Goal: Task Accomplishment & Management: Complete application form

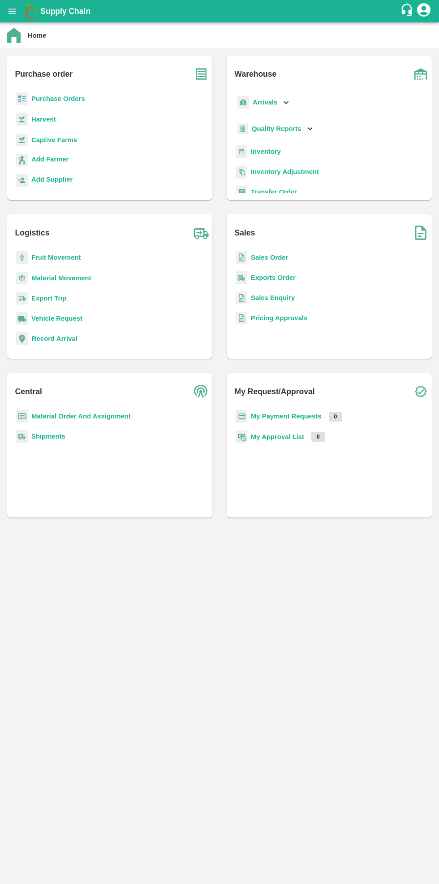
click at [68, 98] on b "Purchase Orders" at bounding box center [58, 98] width 54 height 7
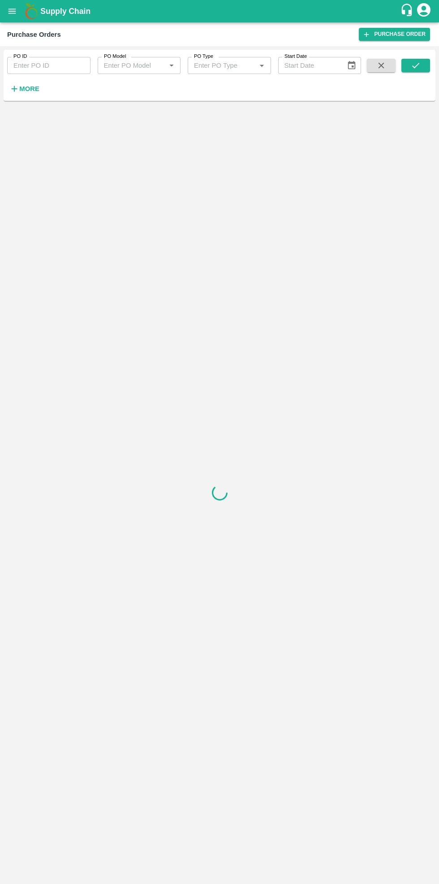
click at [58, 64] on input "PO ID" at bounding box center [48, 65] width 83 height 17
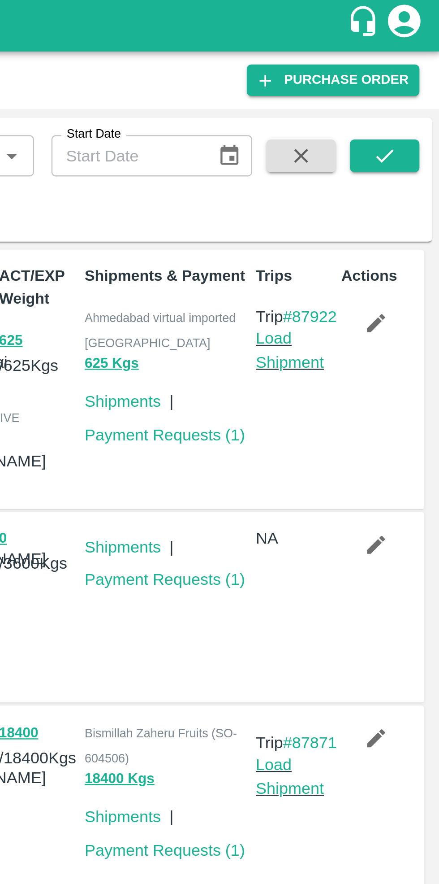
click at [402, 33] on link "Purchase Order" at bounding box center [394, 34] width 71 height 13
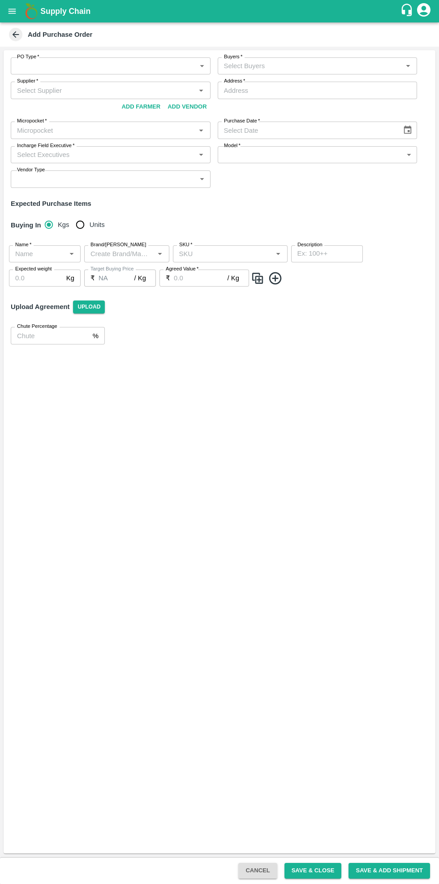
click at [101, 68] on body "Supply Chain Add Purchase Order PO Type   * ​ PO Type Buyers   * Buyers   * Sup…" at bounding box center [219, 442] width 439 height 884
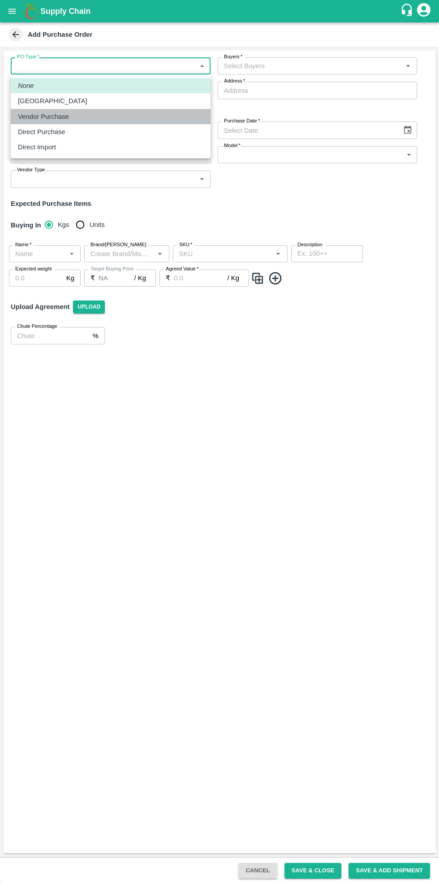
click at [65, 115] on div "Vendor Purchase" at bounding box center [46, 117] width 56 height 10
type input "2"
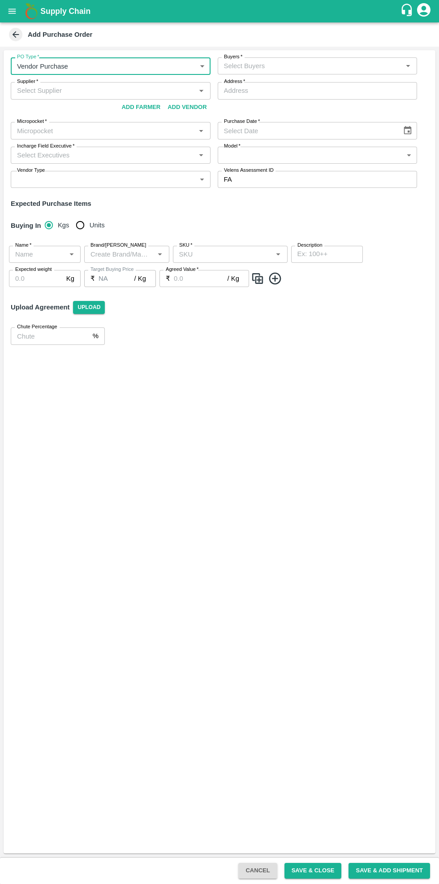
click at [285, 65] on input "Buyers   *" at bounding box center [311, 66] width 180 height 12
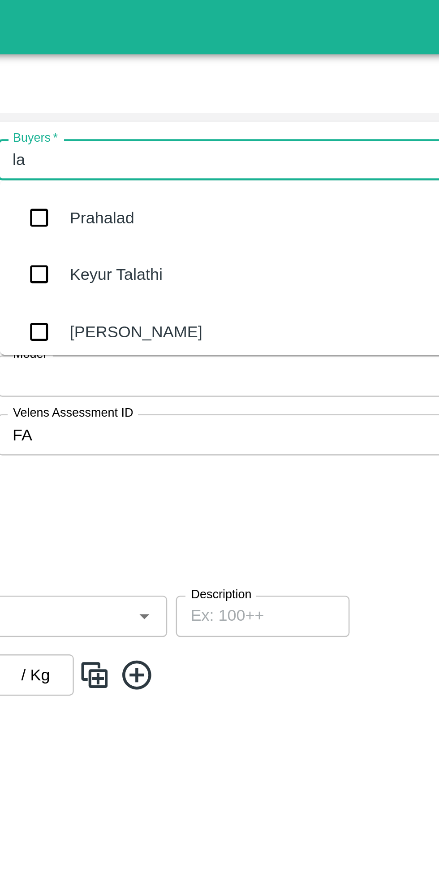
type input "lax"
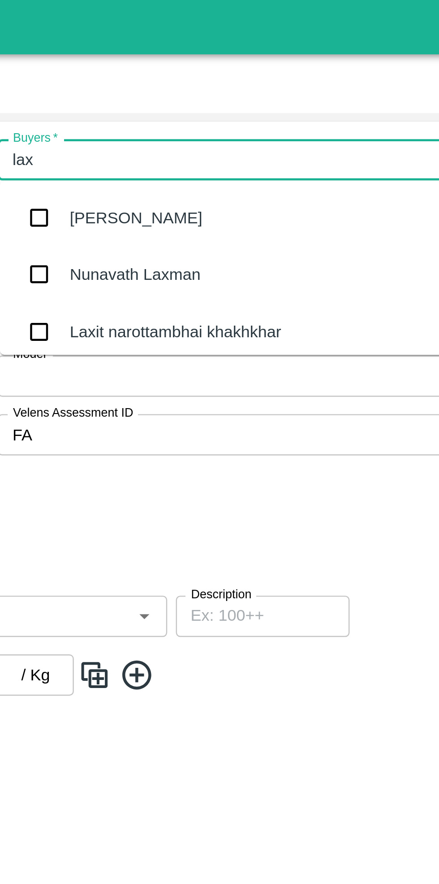
click at [293, 135] on div "Laxit narottambhai khakhkhar" at bounding box center [291, 137] width 87 height 10
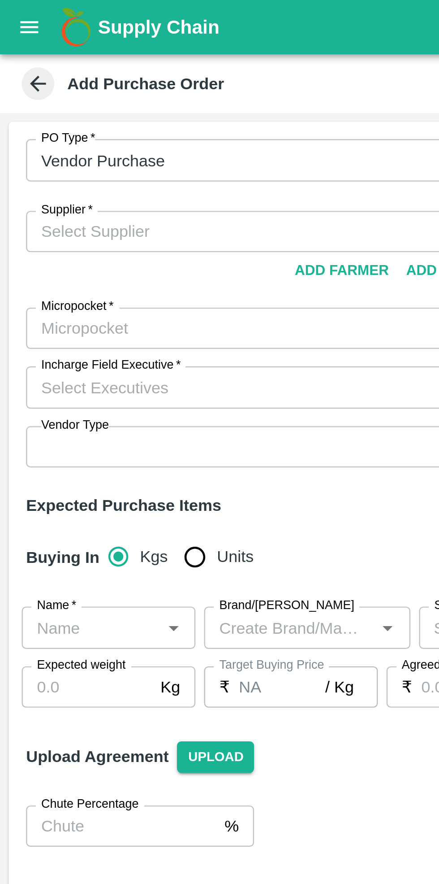
click at [69, 99] on input "Supplier   *" at bounding box center [103, 96] width 180 height 12
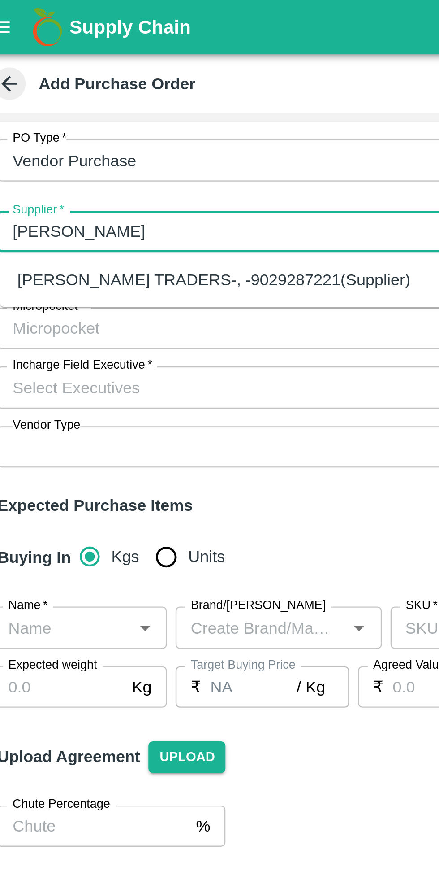
click at [72, 112] on div "MYRA TRADERS-, -9029287221(Supplier)" at bounding box center [100, 115] width 162 height 10
type input "MYRA TRADERS-, -9029287221(Supplier)"
type input ", , ,"
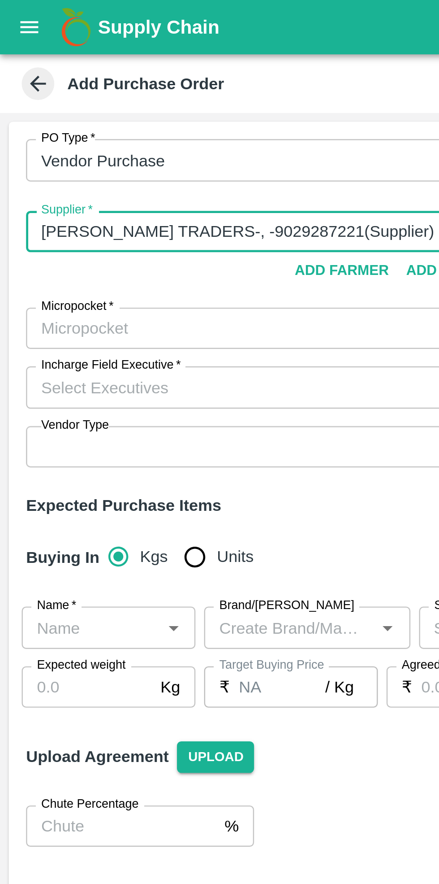
type input "MYRA TRADERS-, -9029287221(Supplier)"
click at [87, 135] on input "Micropocket   *" at bounding box center [103, 136] width 180 height 12
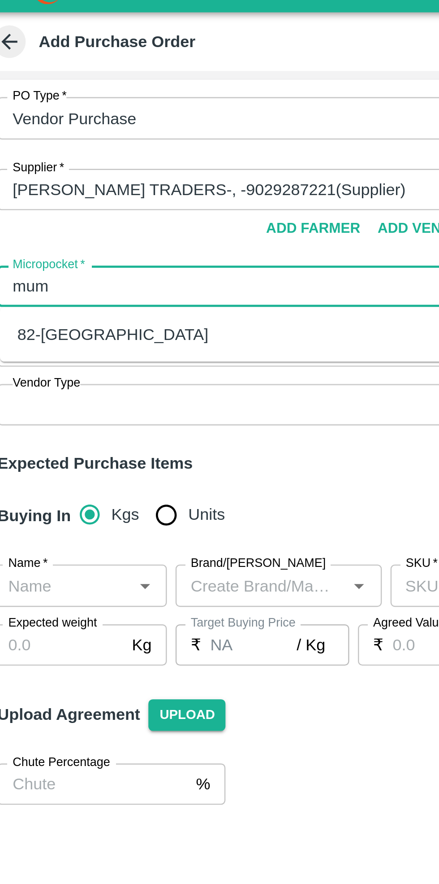
click at [48, 148] on ul "82-[GEOGRAPHIC_DATA]" at bounding box center [112, 155] width 200 height 22
click at [47, 156] on div "82-[GEOGRAPHIC_DATA]" at bounding box center [58, 155] width 79 height 10
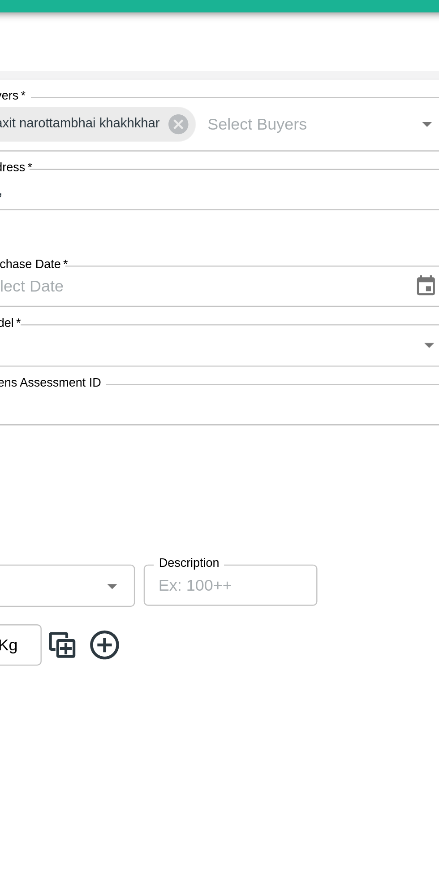
type input "82-[GEOGRAPHIC_DATA]"
click at [406, 137] on icon "Choose date" at bounding box center [408, 135] width 10 height 10
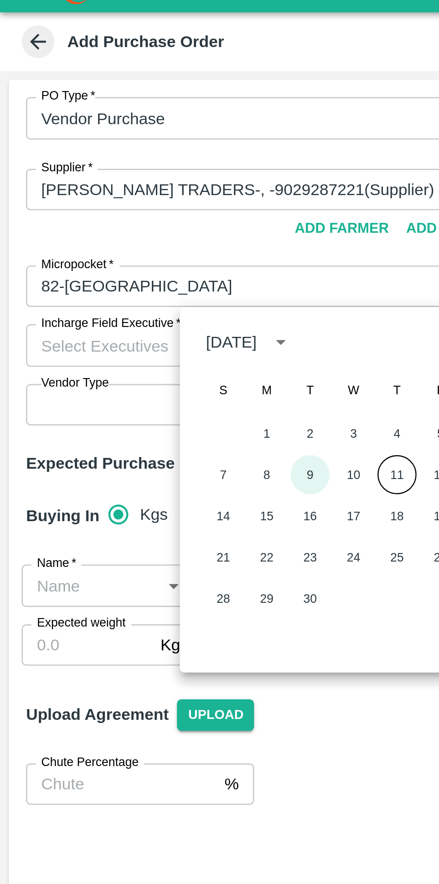
click at [127, 213] on button "9" at bounding box center [128, 213] width 16 height 16
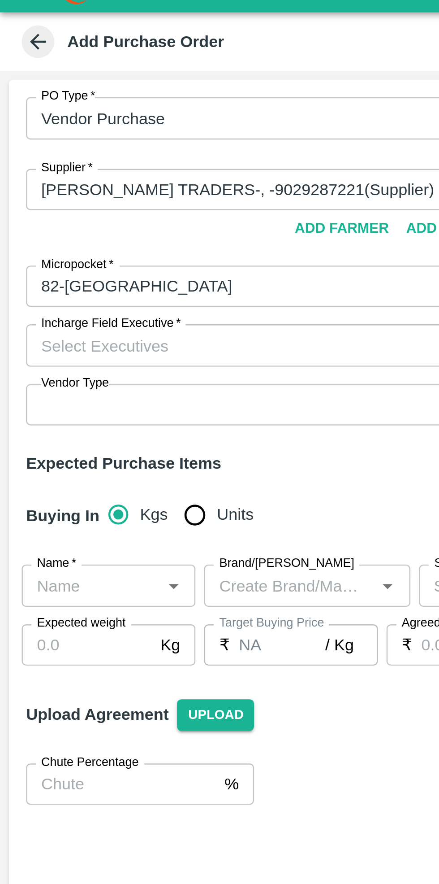
type input "[DATE]"
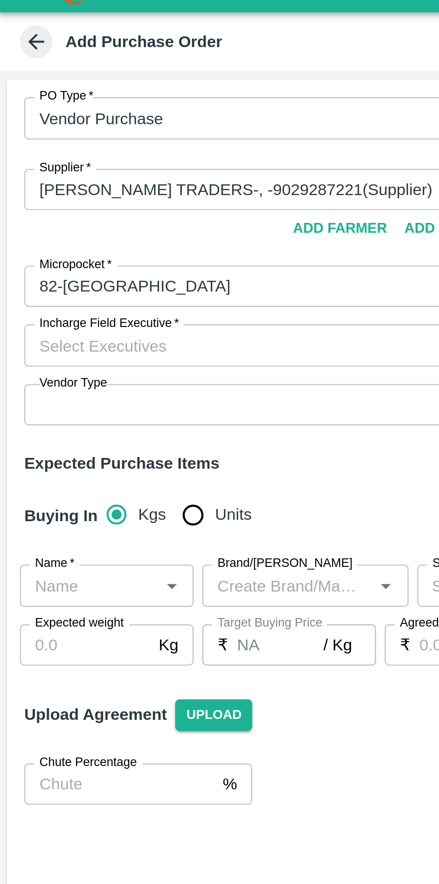
click at [56, 161] on input "Incharge Field Executive   *" at bounding box center [103, 160] width 180 height 12
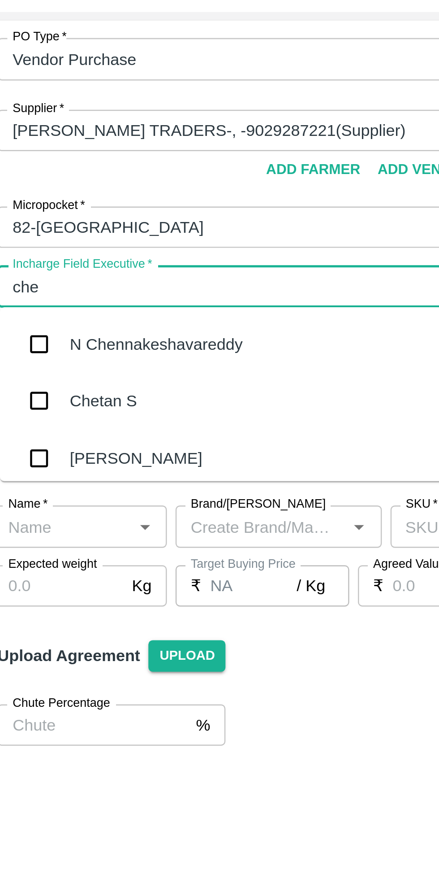
type input "[PERSON_NAME]"
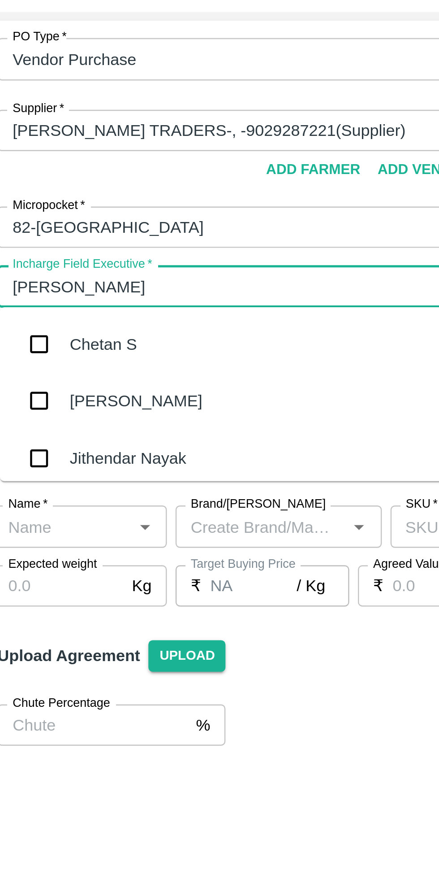
click at [52, 186] on div "Chetan S" at bounding box center [55, 184] width 28 height 10
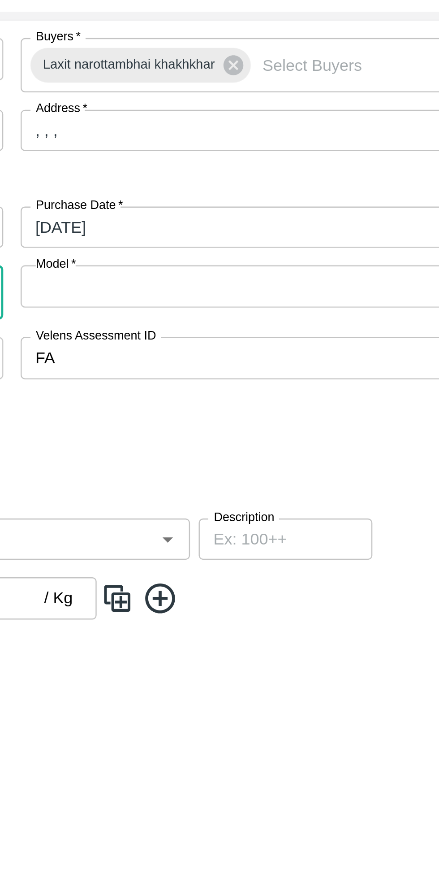
click at [348, 158] on body "Supply Chain Add Purchase Order PO Type   * Vendor Purchase 2 PO Type Buyers   …" at bounding box center [219, 442] width 439 height 884
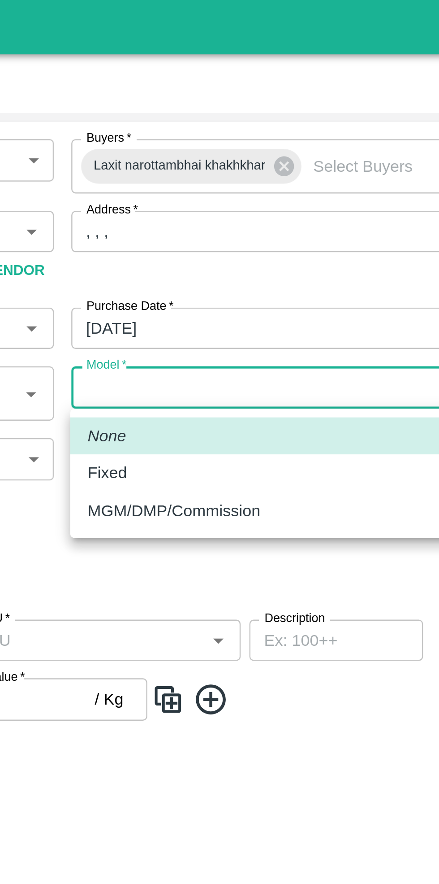
click at [236, 195] on p "Fixed" at bounding box center [233, 195] width 16 height 10
type input "Fixed"
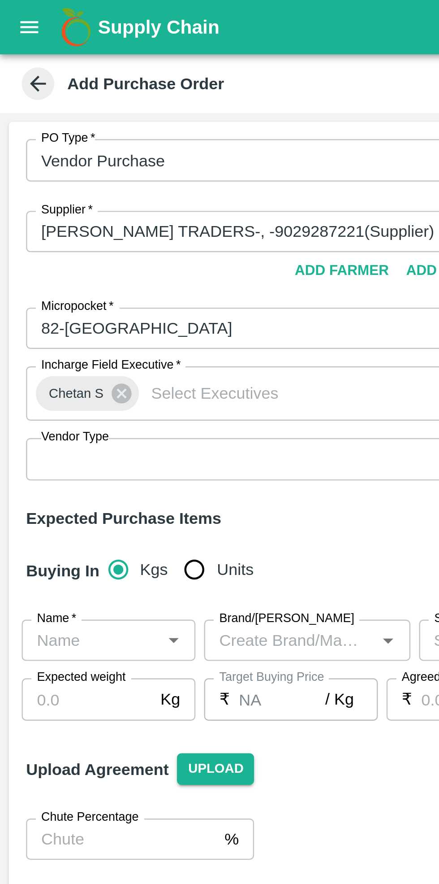
click at [72, 234] on input "Units" at bounding box center [80, 235] width 18 height 18
radio input "true"
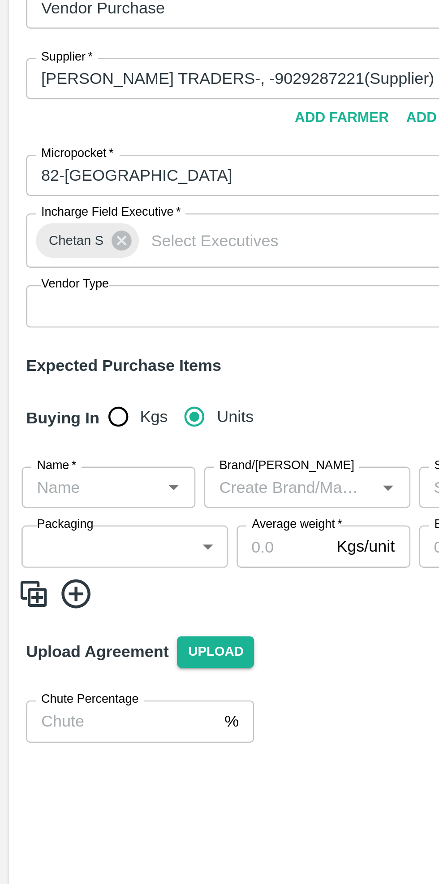
click at [43, 265] on input "Name   *" at bounding box center [38, 264] width 52 height 12
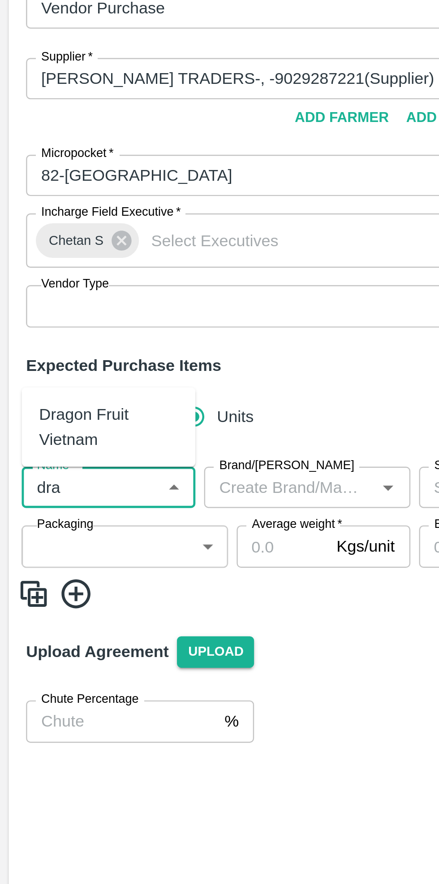
click at [48, 237] on div "Dragon Fruit Vietnam" at bounding box center [44, 239] width 57 height 20
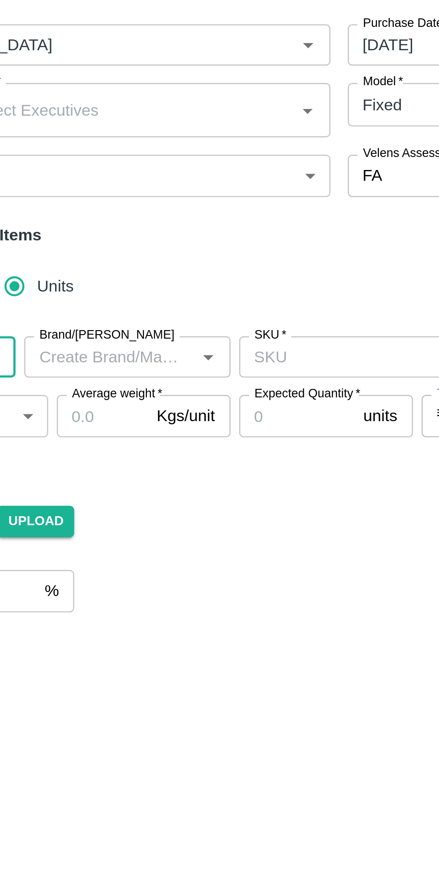
type input "Dragon Fruit Vietnam"
click at [209, 263] on input "SKU   *" at bounding box center [223, 264] width 95 height 12
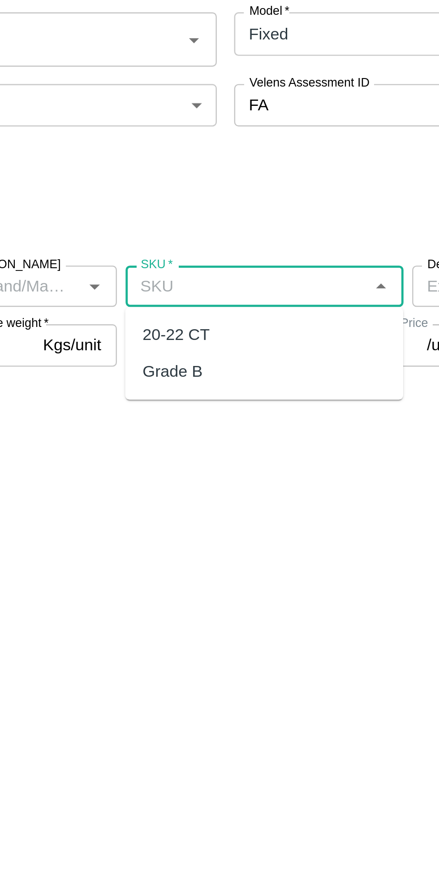
click at [202, 283] on div "20-22 CT" at bounding box center [194, 284] width 28 height 10
type input "20-22 CT"
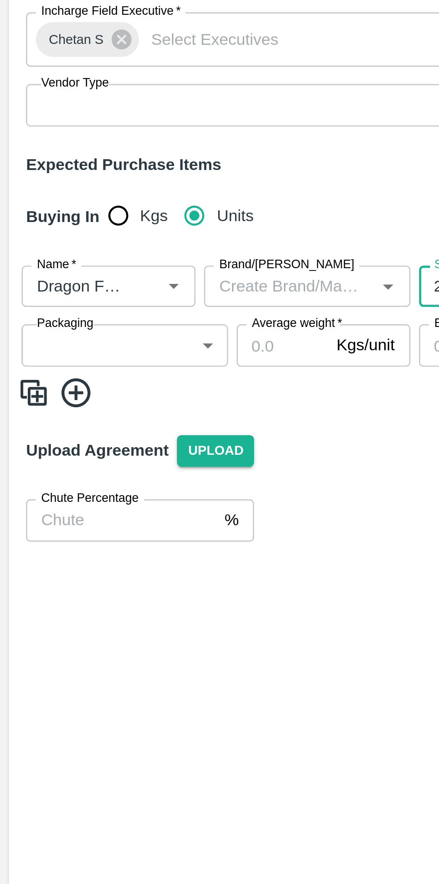
click at [55, 289] on body "Supply Chain Add Purchase Order PO Type   * Vendor Purchase 2 PO Type Buyers   …" at bounding box center [219, 442] width 439 height 884
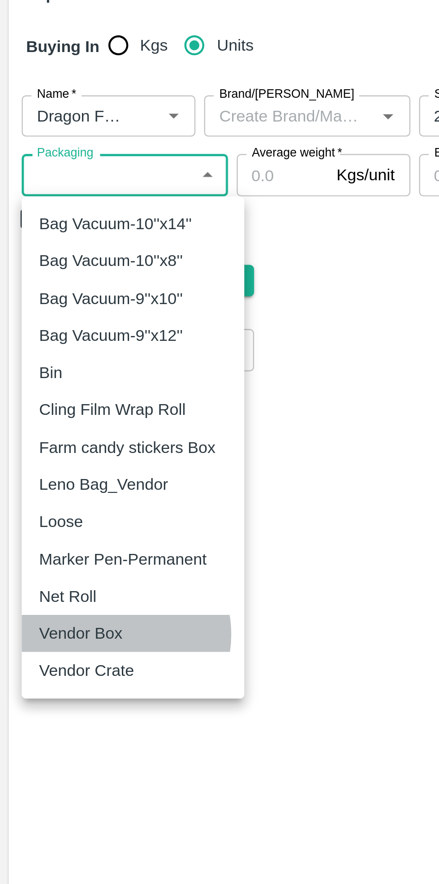
click at [48, 478] on div "Vendor Box" at bounding box center [35, 478] width 39 height 10
type input "276"
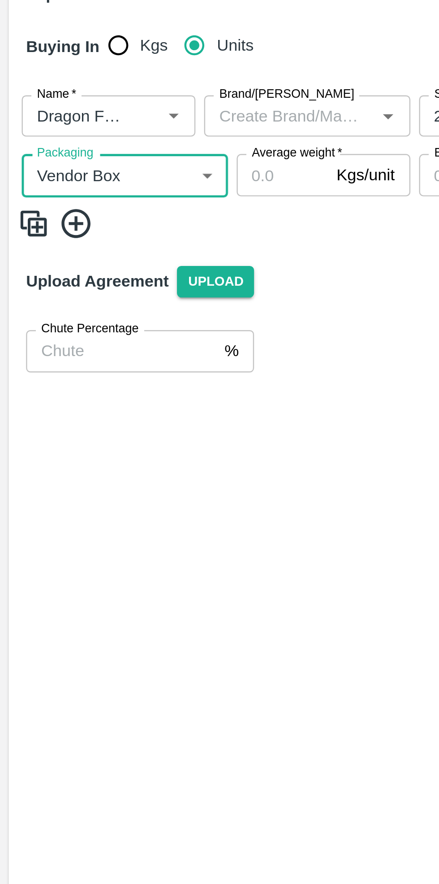
click at [119, 288] on input "Average weight   *" at bounding box center [117, 288] width 38 height 17
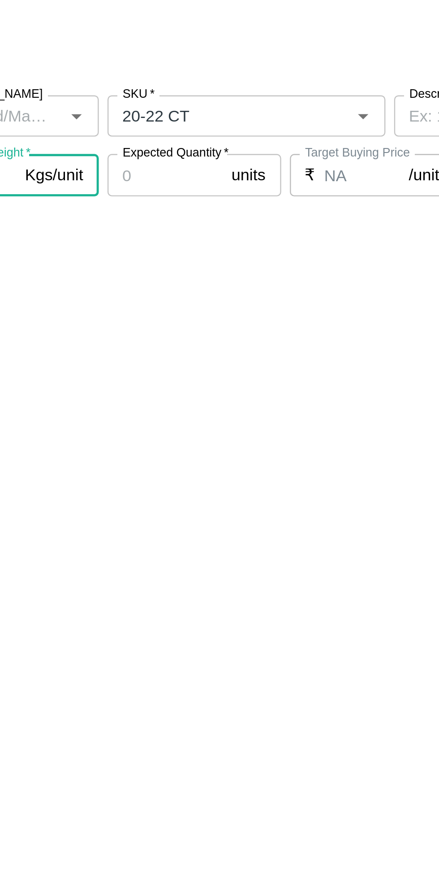
type input "9"
click at [206, 290] on input "Expected Quantity   *" at bounding box center [197, 288] width 48 height 17
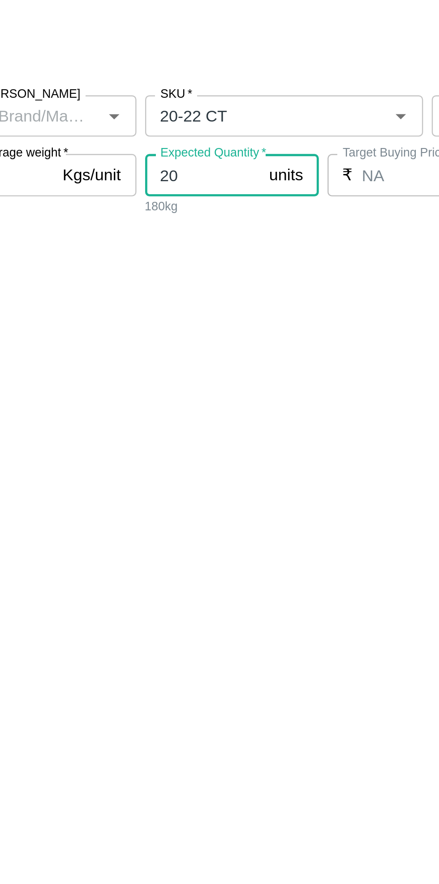
click at [202, 289] on input "20" at bounding box center [197, 288] width 48 height 17
type input "2"
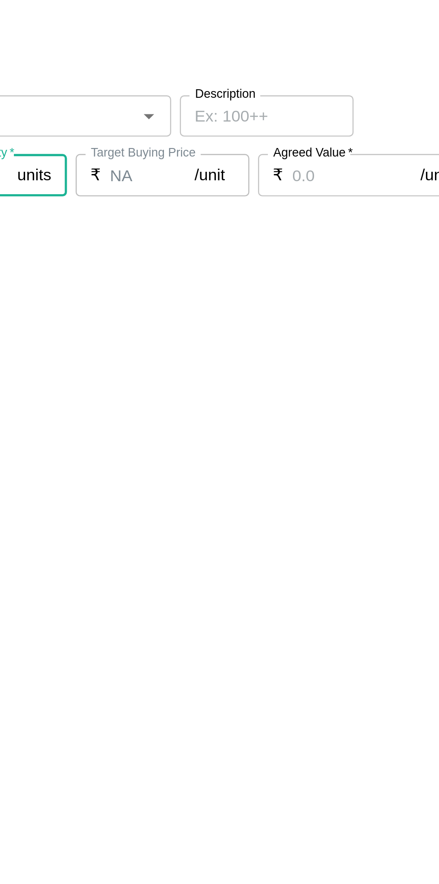
type input "50"
click at [361, 290] on input "Agreed Value   *" at bounding box center [364, 288] width 53 height 17
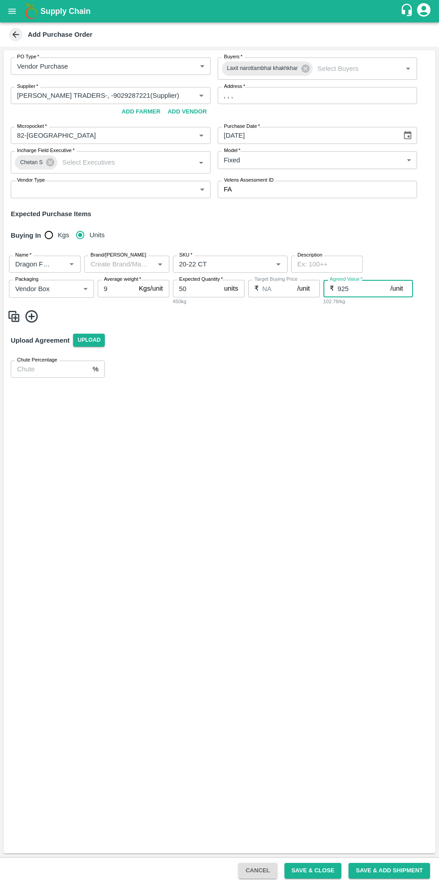
type input "925"
click at [324, 872] on button "Save & Close" at bounding box center [313, 871] width 57 height 16
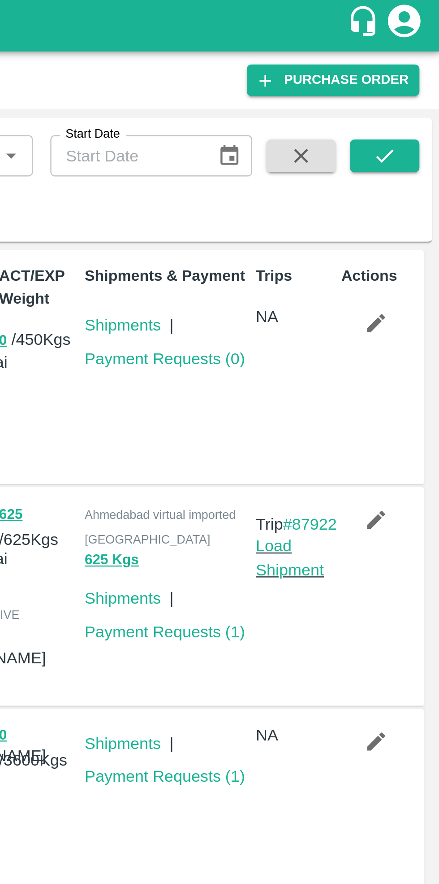
click at [416, 63] on icon "submit" at bounding box center [416, 66] width 10 height 10
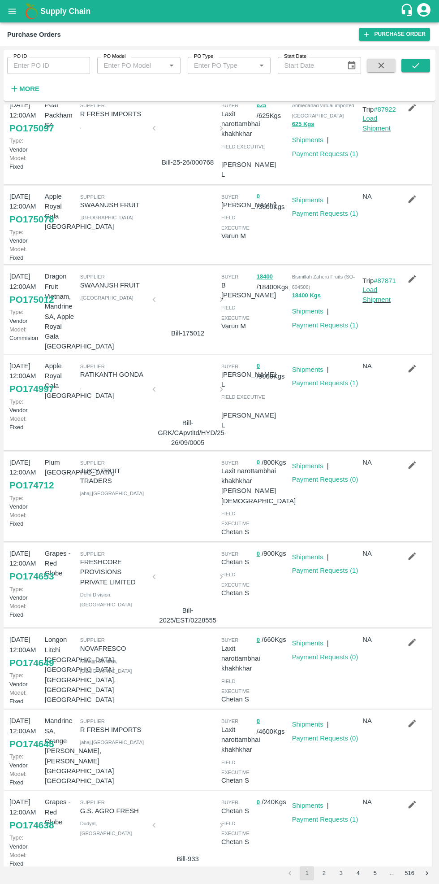
scroll to position [117, 0]
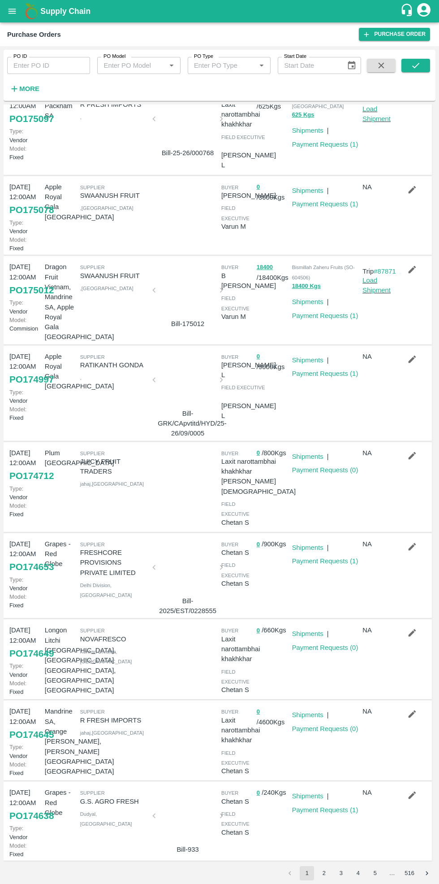
click at [325, 815] on button "2" at bounding box center [324, 873] width 14 height 14
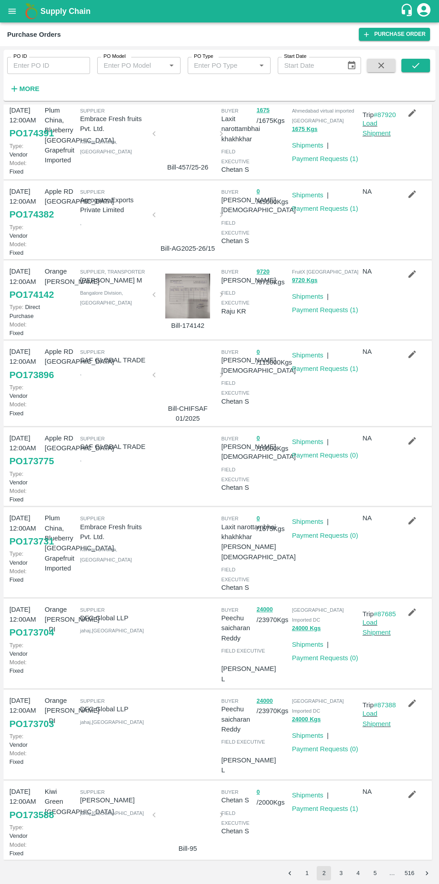
scroll to position [0, 0]
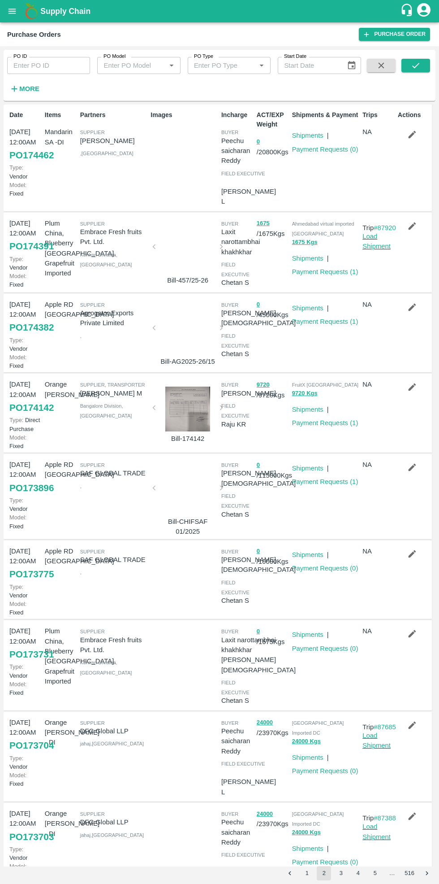
click at [308, 815] on button "1" at bounding box center [307, 873] width 14 height 14
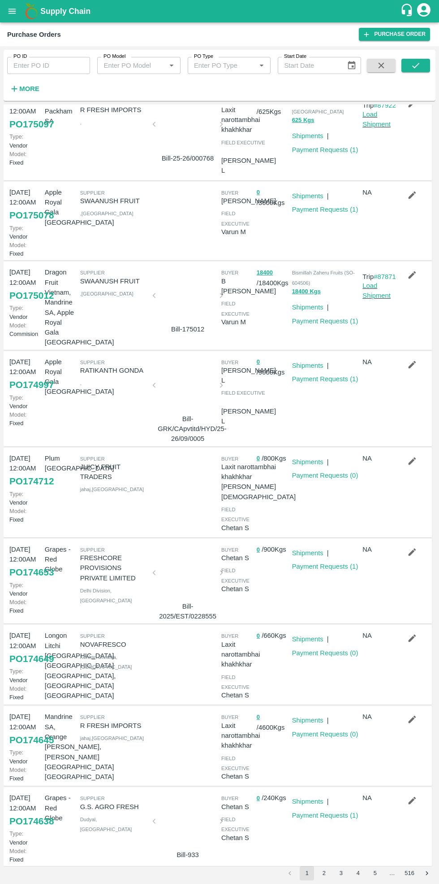
scroll to position [117, 0]
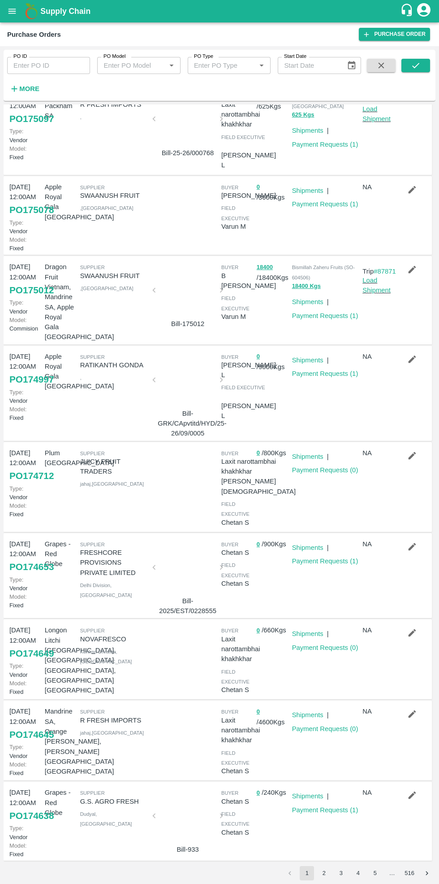
click at [398, 637] on button "button" at bounding box center [412, 632] width 29 height 15
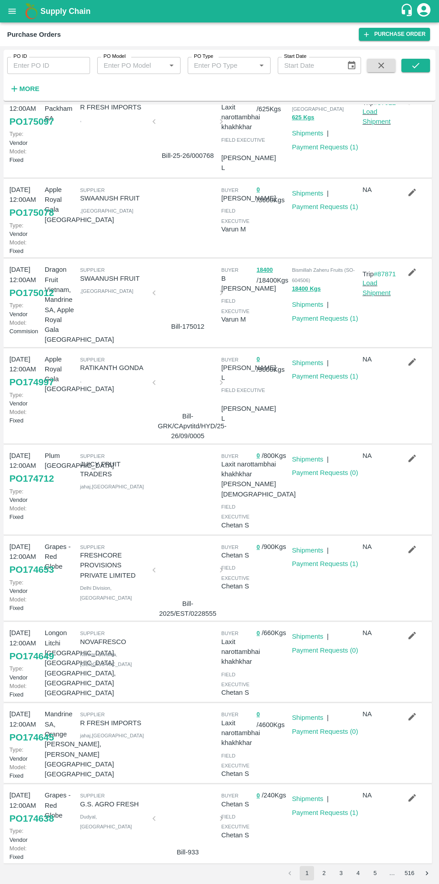
scroll to position [117, 0]
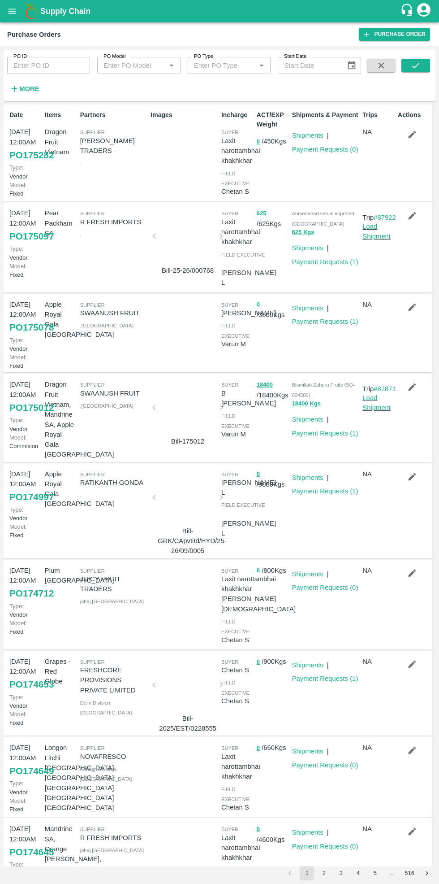
click at [394, 35] on link "Purchase Order" at bounding box center [394, 34] width 71 height 13
click at [419, 63] on icon "submit" at bounding box center [416, 65] width 7 height 5
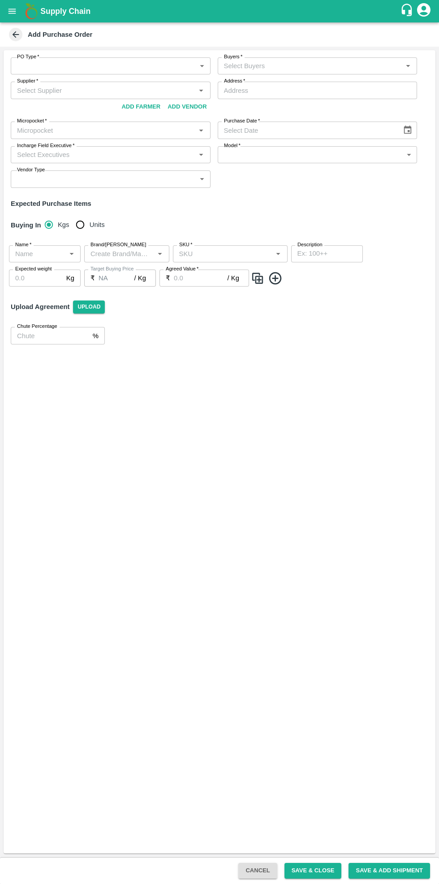
click at [109, 61] on body "Supply Chain Add Purchase Order PO Type   * ​ PO Type Buyers   * Buyers   * Sup…" at bounding box center [219, 442] width 439 height 884
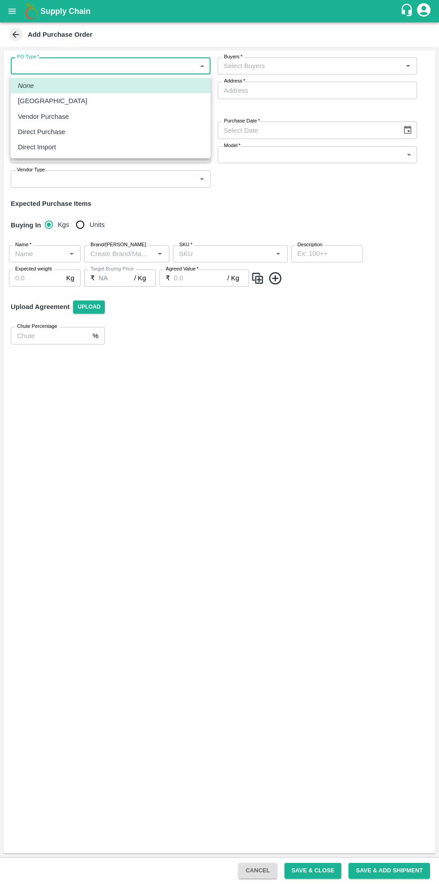
click at [72, 113] on div "Vendor Purchase" at bounding box center [111, 117] width 186 height 10
type input "2"
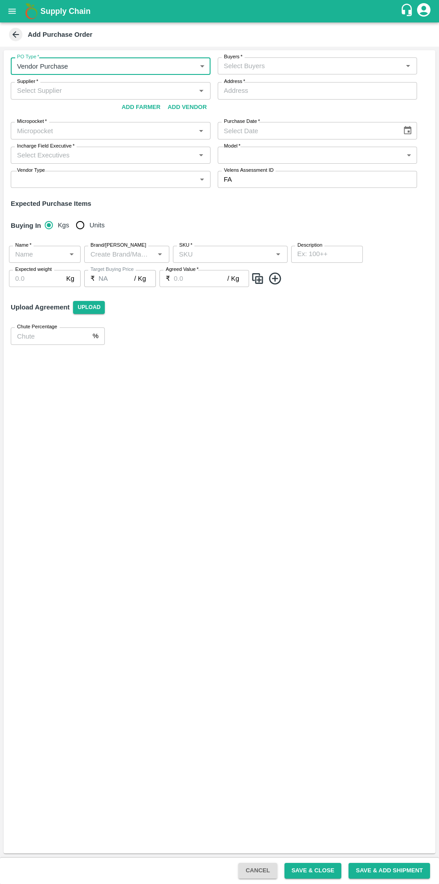
click at [311, 61] on input "Buyers   *" at bounding box center [311, 66] width 180 height 12
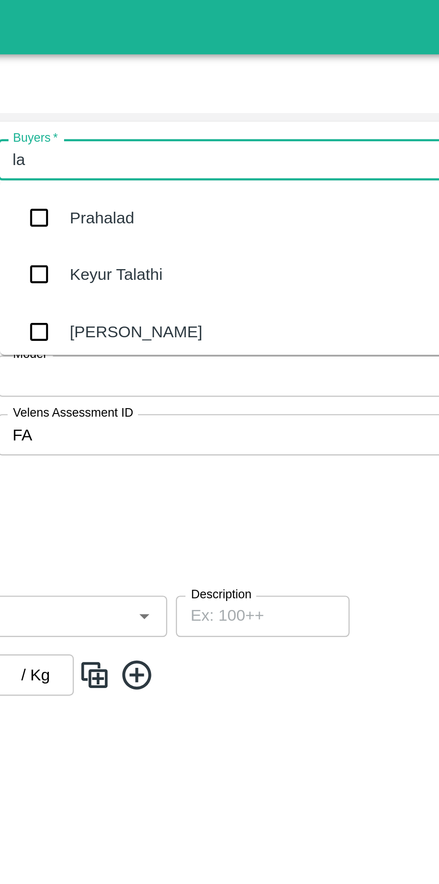
type input "lax"
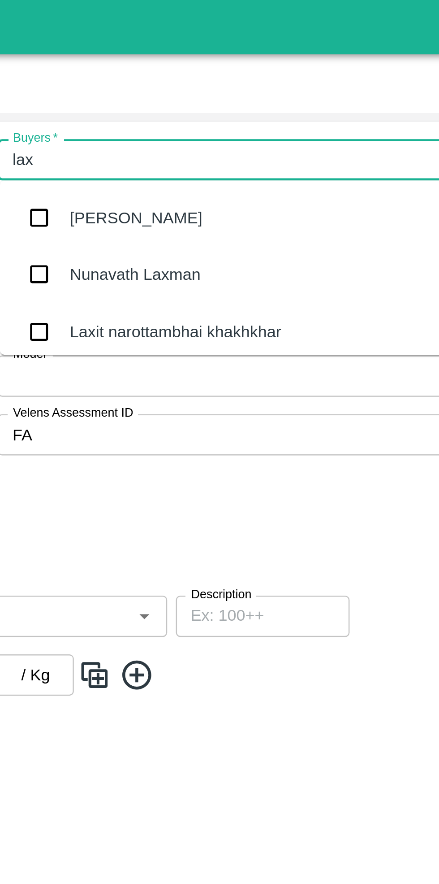
click at [300, 136] on div "Laxit narottambhai khakhkhar" at bounding box center [291, 137] width 87 height 10
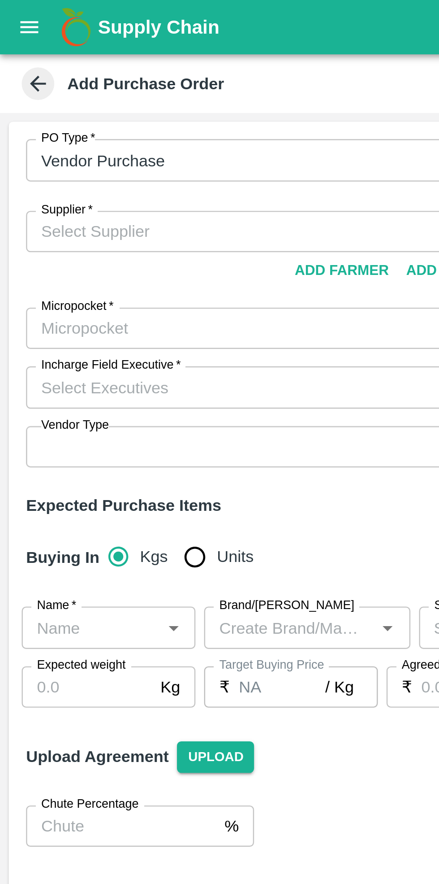
click at [83, 97] on input "Supplier   *" at bounding box center [103, 96] width 180 height 12
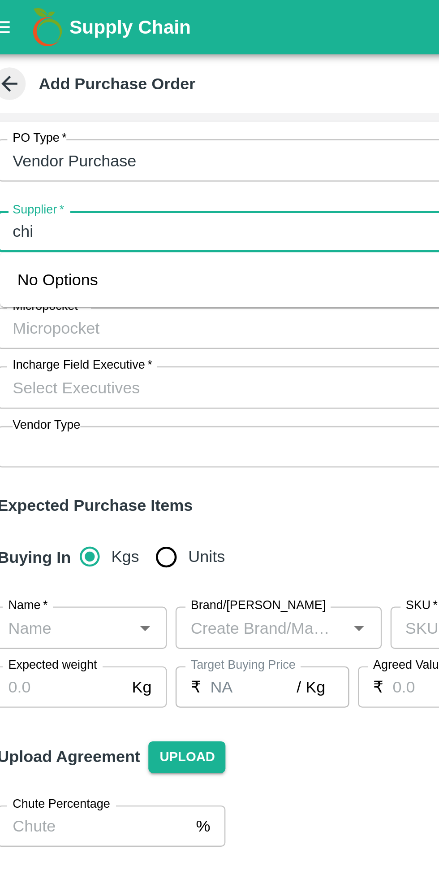
type input "chiv"
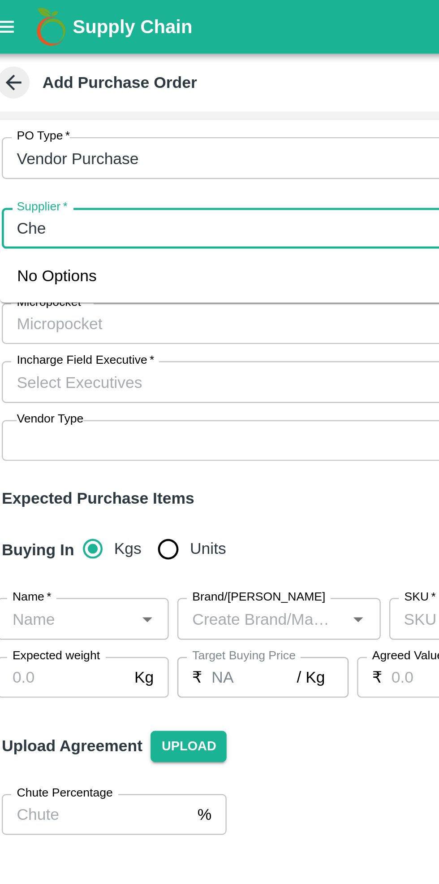
type input "Che"
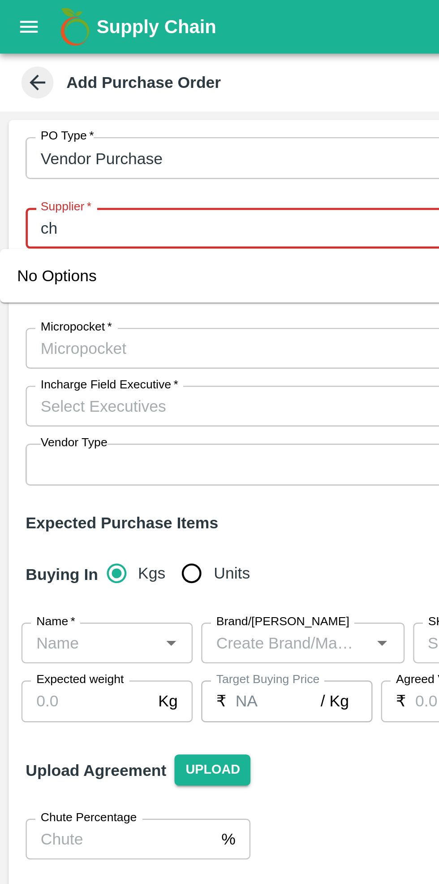
type input "c"
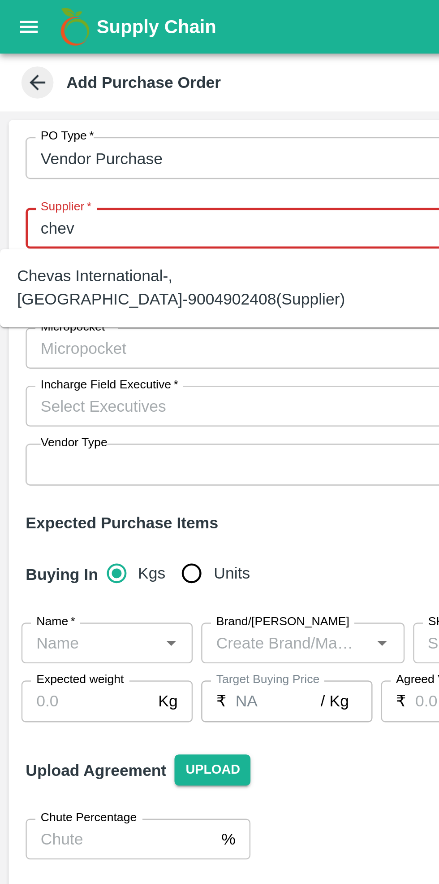
click at [72, 114] on div "Chevas International-, [GEOGRAPHIC_DATA]-9004902408(Supplier)" at bounding box center [100, 120] width 186 height 20
type input "Chevas International-, [GEOGRAPHIC_DATA]-9004902408(Supplier)"
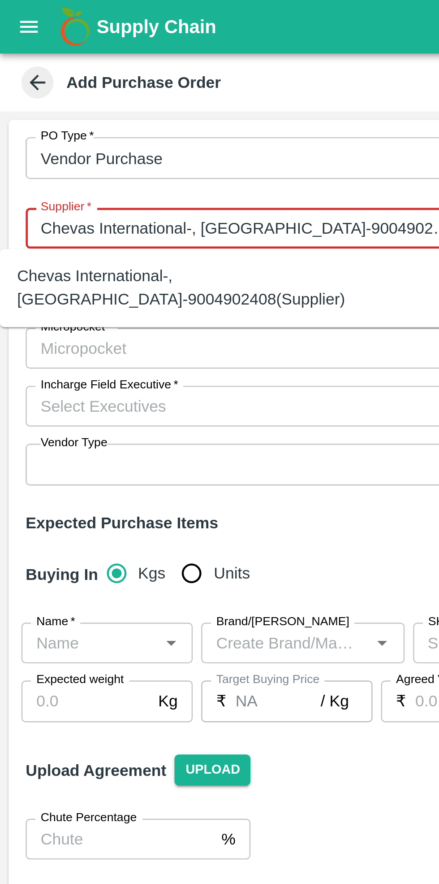
type input ", [GEOGRAPHIC_DATA], , [GEOGRAPHIC_DATA]"
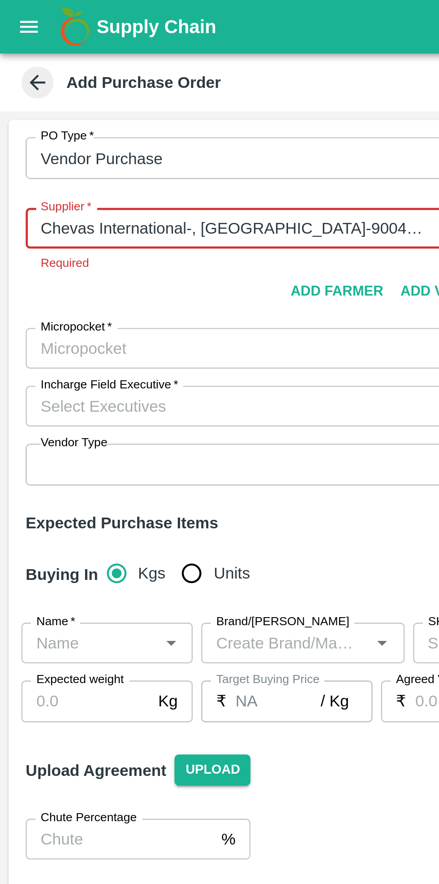
type input "Chevas International-, [GEOGRAPHIC_DATA]-9004902408(Supplier)"
click at [74, 144] on div "PO Type   * Vendor Purchase 2 PO Type Buyers   * [PERSON_NAME] [PERSON_NAME] Bu…" at bounding box center [220, 130] width 432 height 160
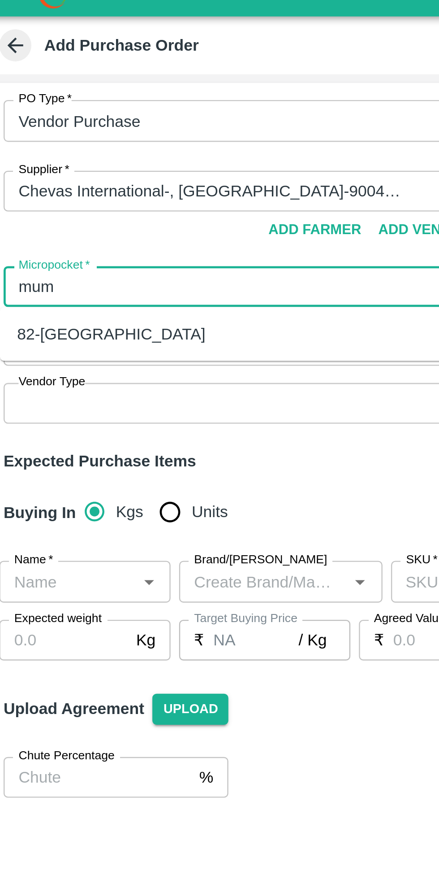
click at [41, 156] on div "82-[GEOGRAPHIC_DATA]" at bounding box center [56, 155] width 79 height 10
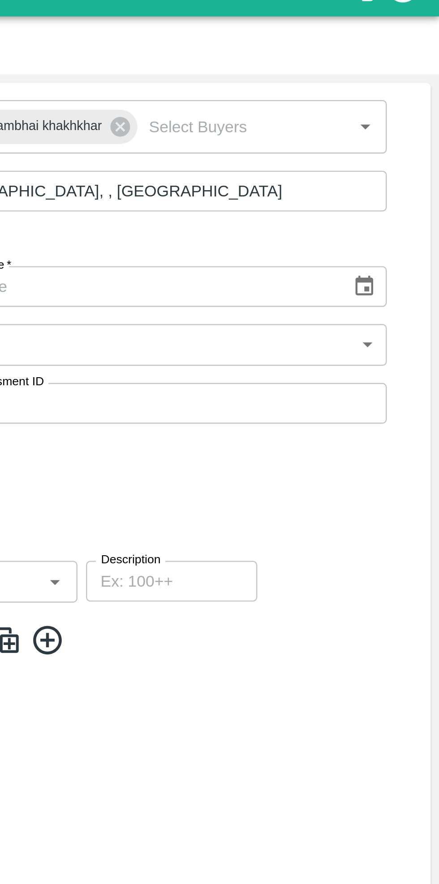
type input "82-[GEOGRAPHIC_DATA]"
click at [409, 137] on icon "Choose date" at bounding box center [408, 135] width 8 height 9
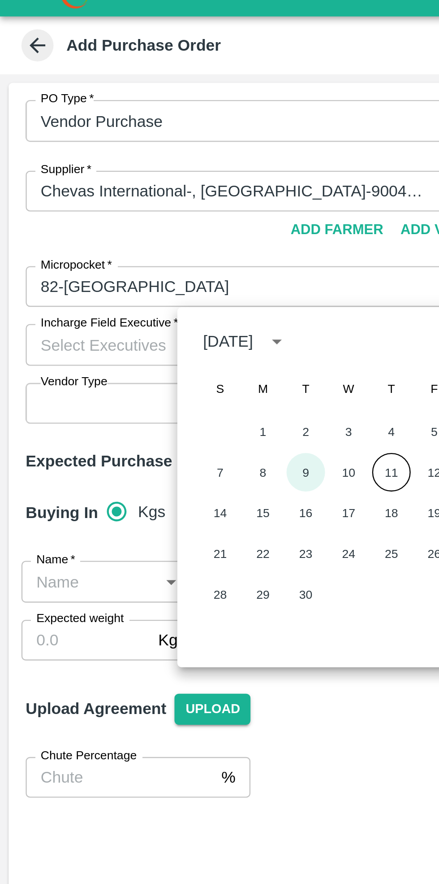
click at [127, 215] on button "9" at bounding box center [128, 213] width 16 height 16
type input "[DATE]"
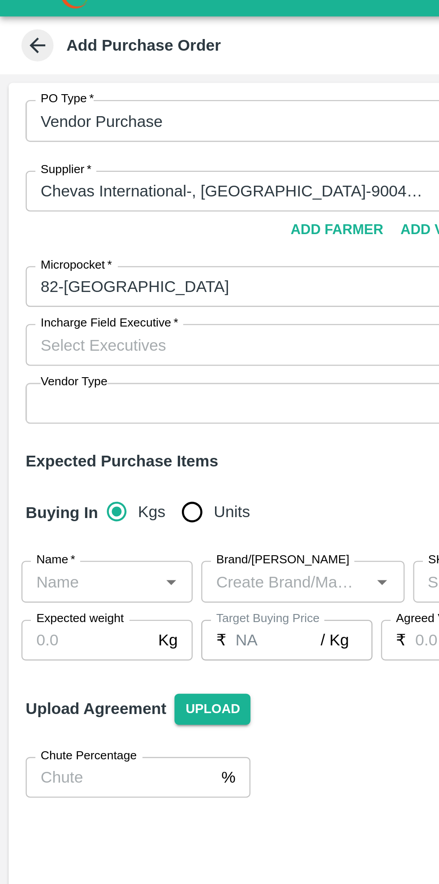
click at [74, 160] on input "Incharge Field Executive   *" at bounding box center [103, 160] width 180 height 12
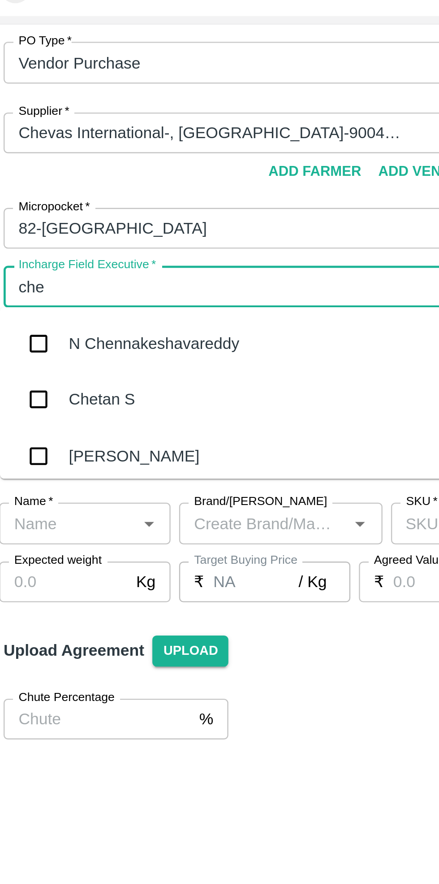
type input "[PERSON_NAME]"
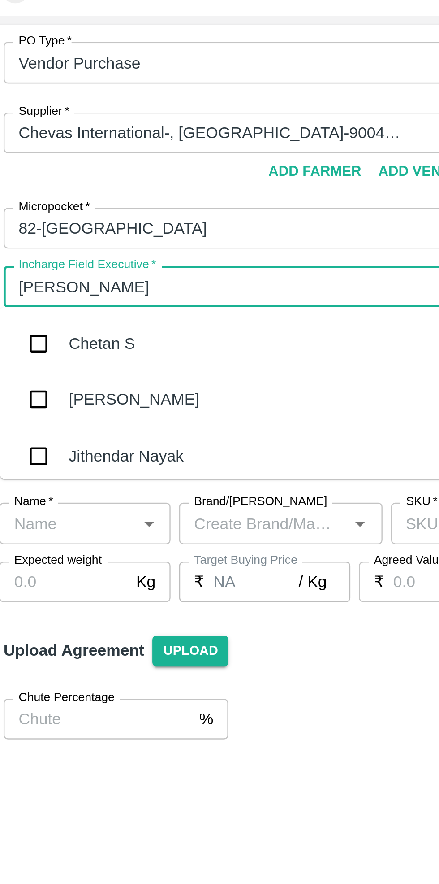
click at [59, 183] on div "Chetan S" at bounding box center [52, 184] width 28 height 10
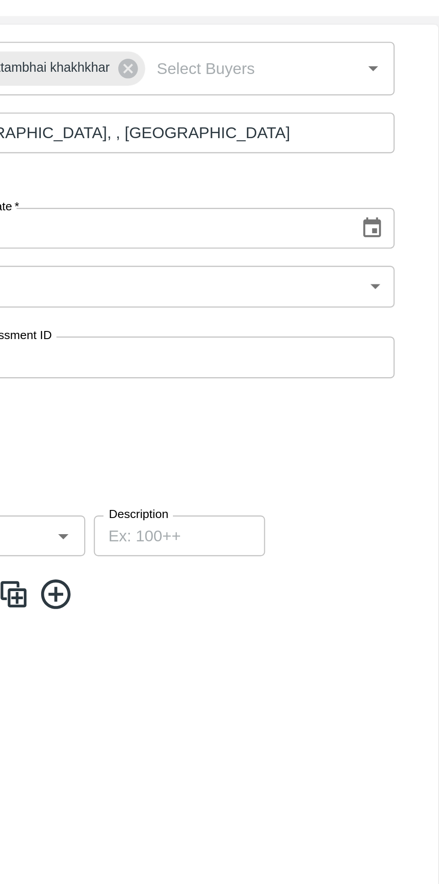
click at [408, 162] on body "Supply Chain Add Purchase Order PO Type   * Vendor Purchase 2 PO Type Buyers   …" at bounding box center [219, 442] width 439 height 884
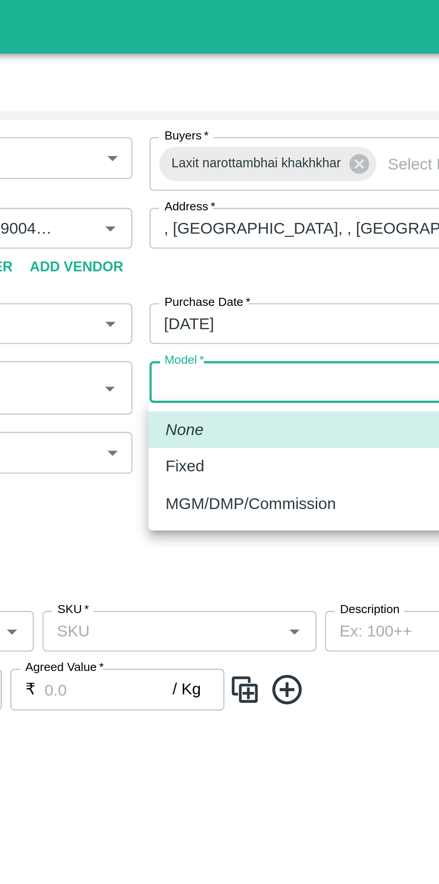
click at [243, 193] on div "Fixed" at bounding box center [235, 195] width 21 height 10
type input "Fixed"
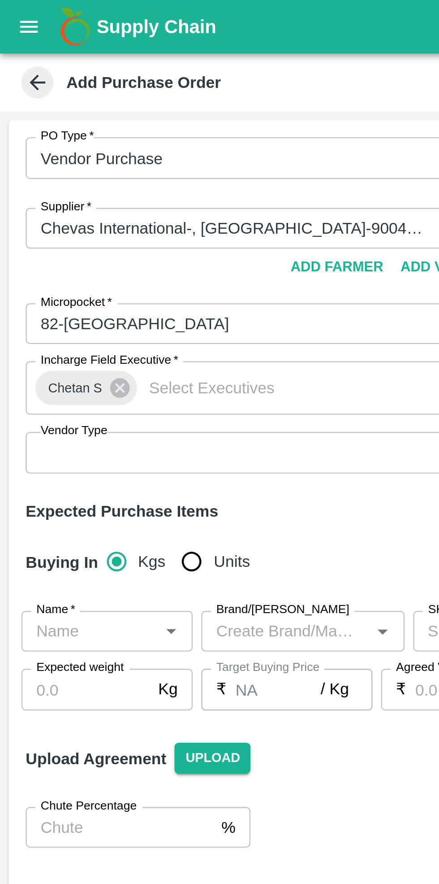
click at [72, 233] on input "Units" at bounding box center [80, 235] width 18 height 18
radio input "true"
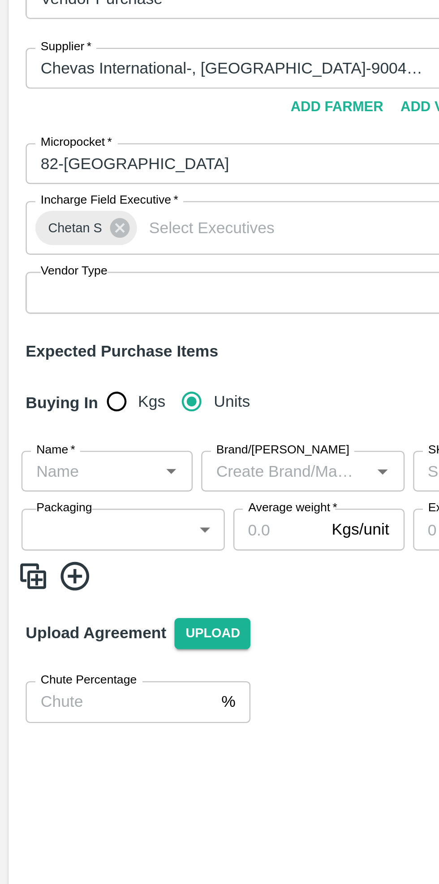
click at [47, 265] on input "Name   *" at bounding box center [38, 264] width 52 height 12
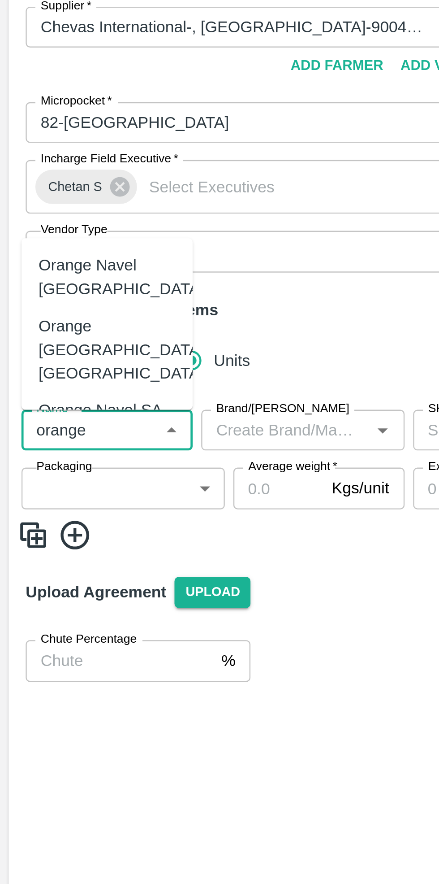
click at [61, 266] on div "Orange [PERSON_NAME]" at bounding box center [44, 276] width 57 height 20
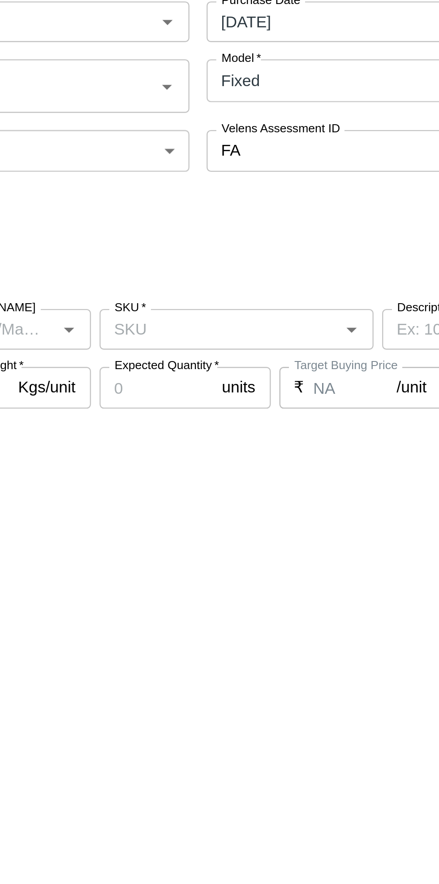
type input "Orange [PERSON_NAME]"
click at [239, 268] on input "SKU   *" at bounding box center [223, 264] width 95 height 12
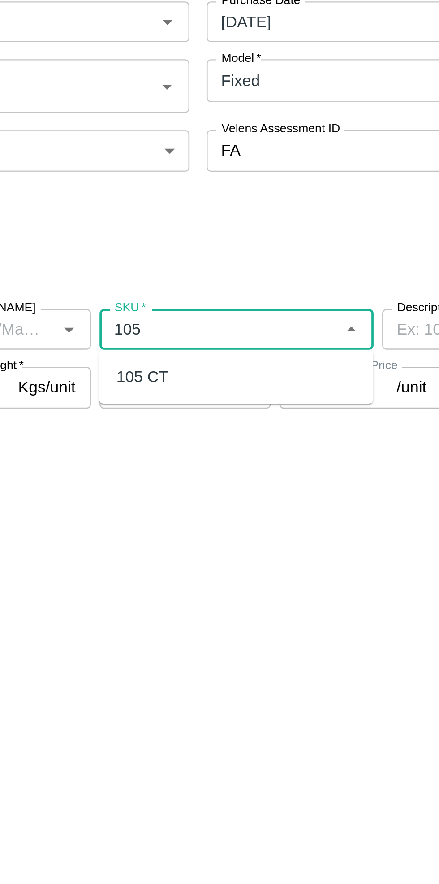
click at [203, 286] on div "105 CT" at bounding box center [230, 283] width 115 height 15
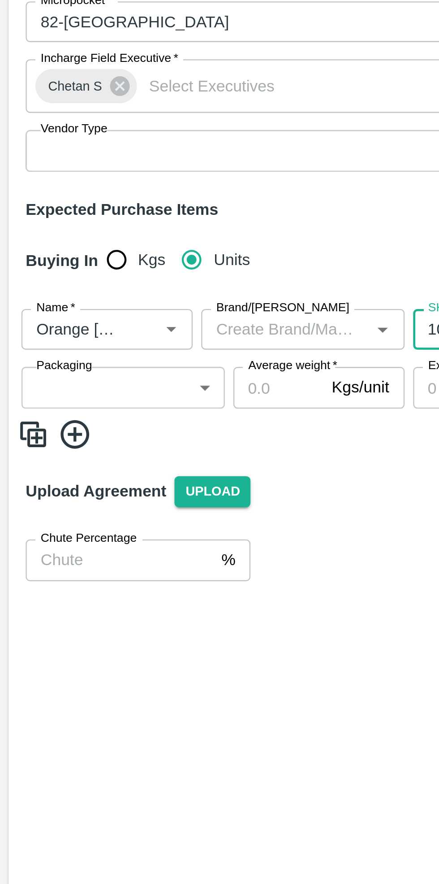
type input "105 CT"
click at [73, 282] on body "Supply Chain Add Purchase Order PO Type   * Vendor Purchase 2 PO Type Buyers   …" at bounding box center [219, 442] width 439 height 884
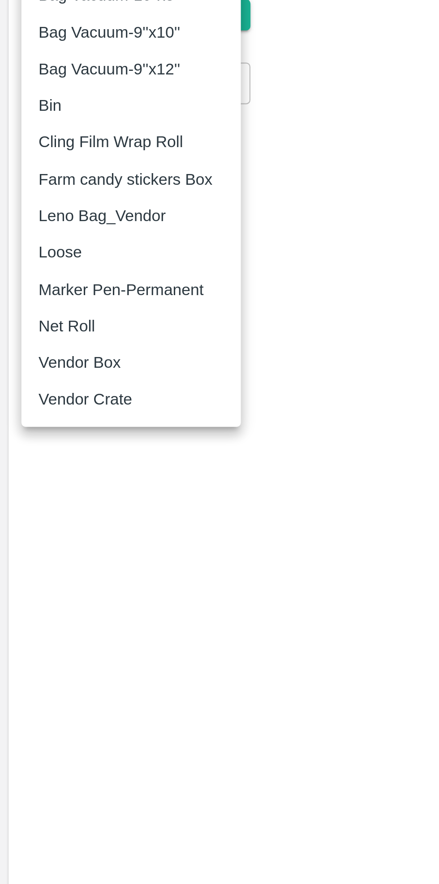
click at [40, 474] on p "Vendor Box" at bounding box center [33, 478] width 35 height 10
type input "276"
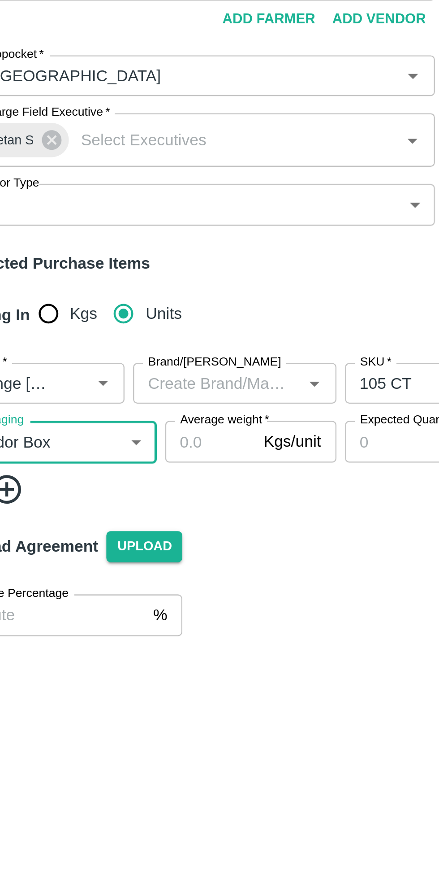
click at [122, 287] on input "Average weight   *" at bounding box center [117, 288] width 38 height 17
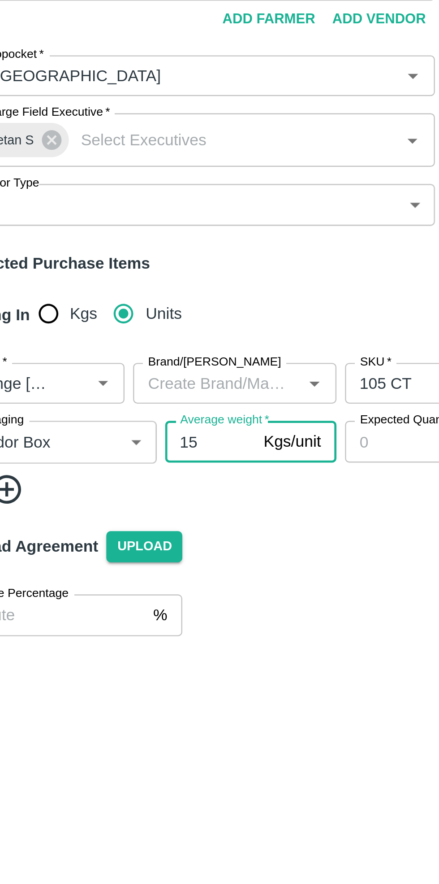
type input "15"
click at [195, 290] on input "Expected Quantity   *" at bounding box center [197, 288] width 48 height 17
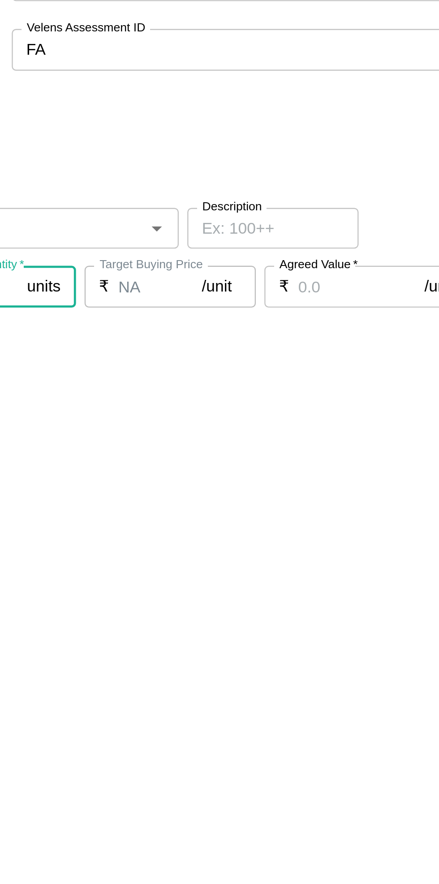
type input "100"
click at [352, 287] on input "Agreed Value   *" at bounding box center [364, 288] width 53 height 17
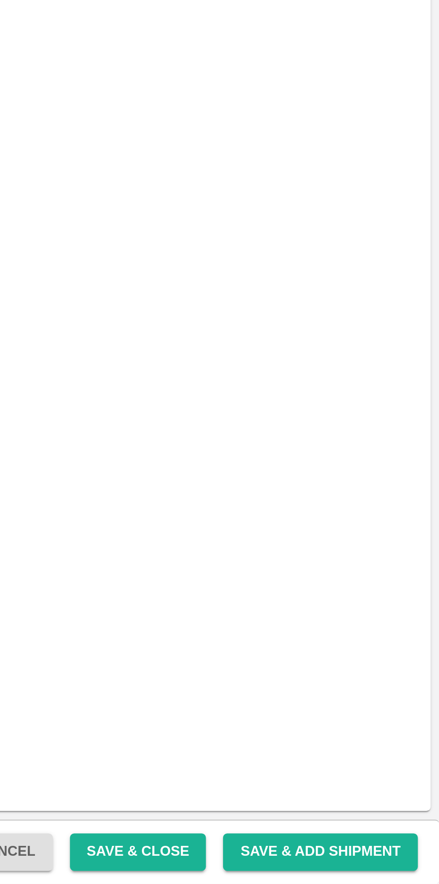
type input "1900"
click at [332, 873] on button "Save & Close" at bounding box center [313, 871] width 57 height 16
